Goal: Transaction & Acquisition: Book appointment/travel/reservation

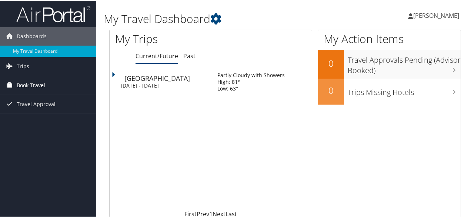
click at [38, 83] on span "Book Travel" at bounding box center [31, 84] width 29 height 19
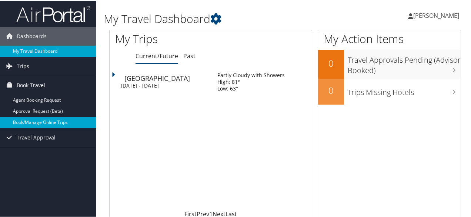
click at [61, 120] on link "Book/Manage Online Trips" at bounding box center [48, 121] width 96 height 11
